Goal: Information Seeking & Learning: Learn about a topic

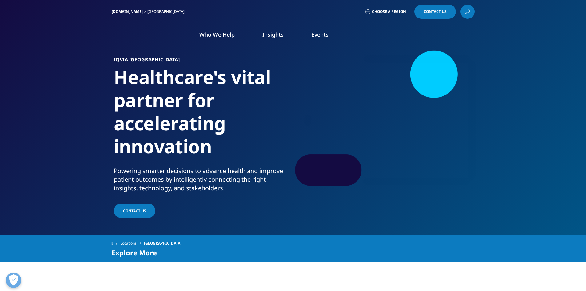
click at [210, 37] on link "Who We Help" at bounding box center [216, 34] width 35 height 7
click at [219, 32] on link "Who We Help" at bounding box center [216, 34] width 35 height 7
